Goal: Task Accomplishment & Management: Complete application form

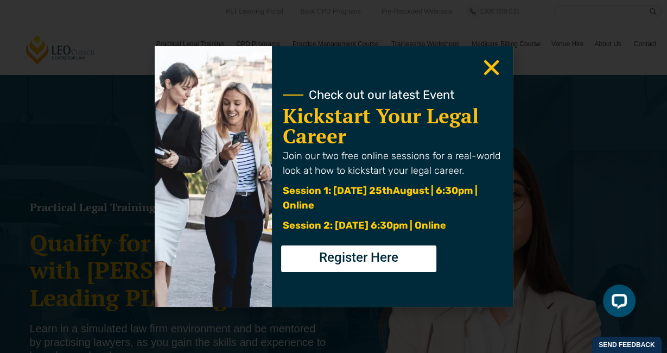
click at [496, 72] on use "Close" at bounding box center [491, 67] width 15 height 15
